Goal: Find specific page/section

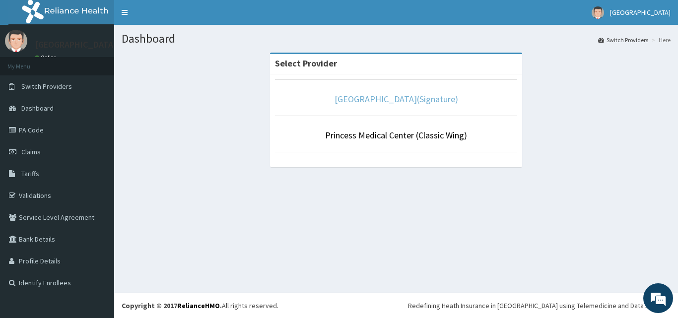
click at [399, 101] on link "[GEOGRAPHIC_DATA](Signature)" at bounding box center [397, 98] width 124 height 11
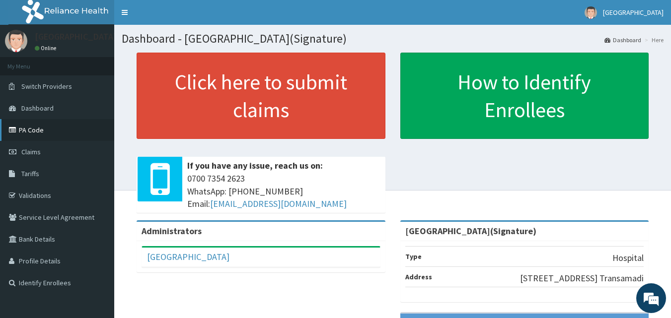
click at [29, 137] on link "PA Code" at bounding box center [57, 130] width 114 height 22
